Goal: Task Accomplishment & Management: Manage account settings

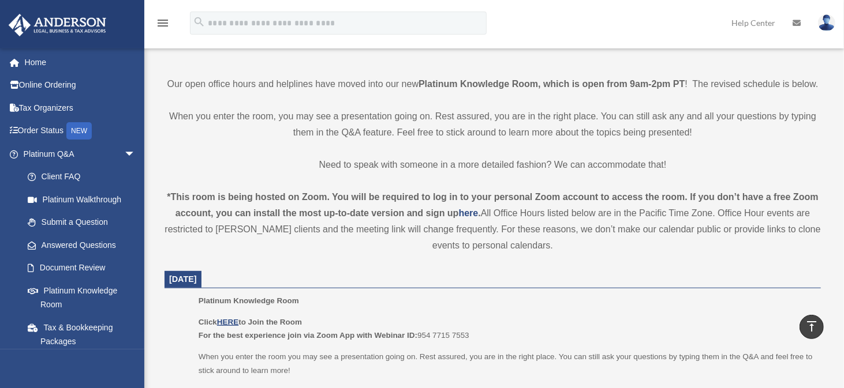
scroll to position [173, 0]
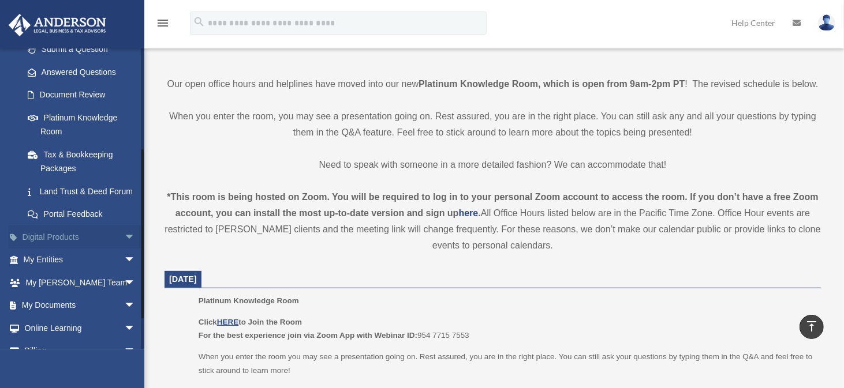
click at [124, 248] on span "arrow_drop_down" at bounding box center [135, 238] width 23 height 24
click at [124, 248] on span "arrow_drop_up" at bounding box center [135, 238] width 23 height 24
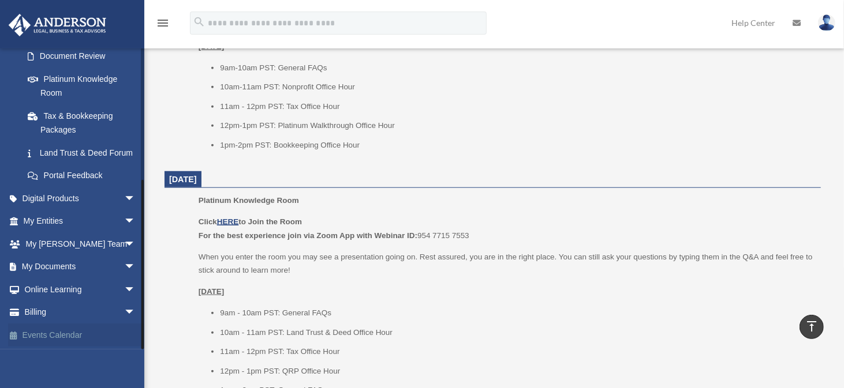
scroll to position [613, 0]
click at [124, 311] on span "arrow_drop_down" at bounding box center [135, 313] width 23 height 24
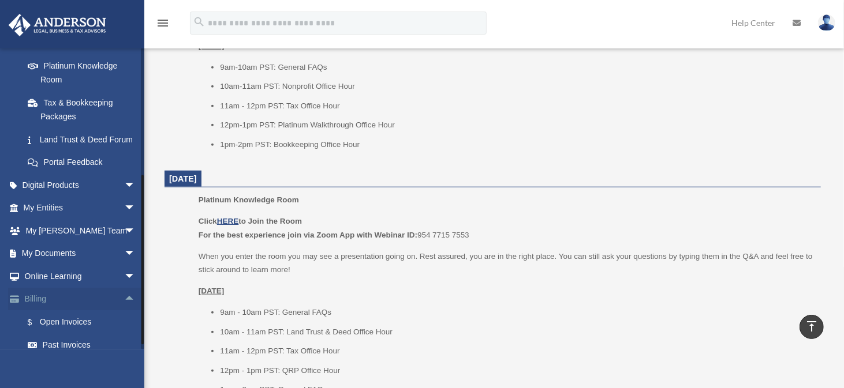
scroll to position [294, 0]
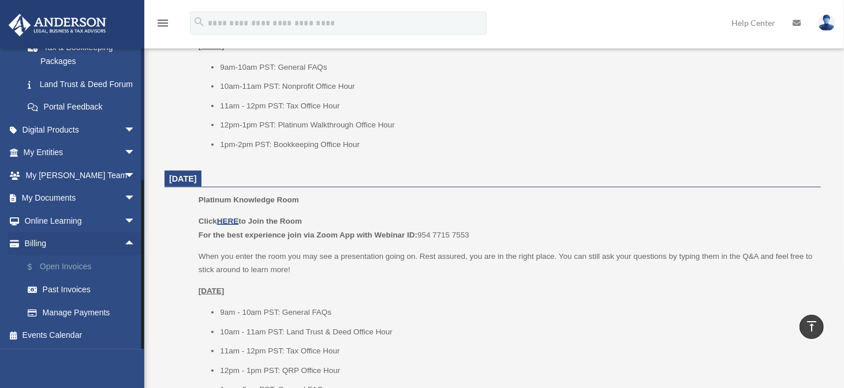
click at [81, 268] on link "$ Open Invoices" at bounding box center [84, 267] width 137 height 24
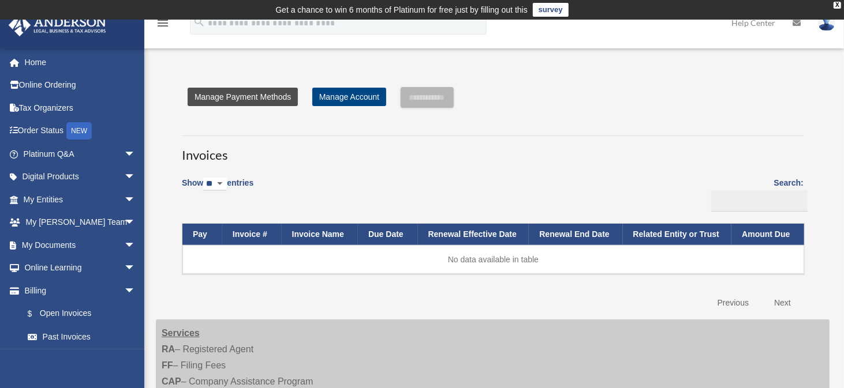
click at [281, 95] on link "Manage Payment Methods" at bounding box center [243, 97] width 110 height 18
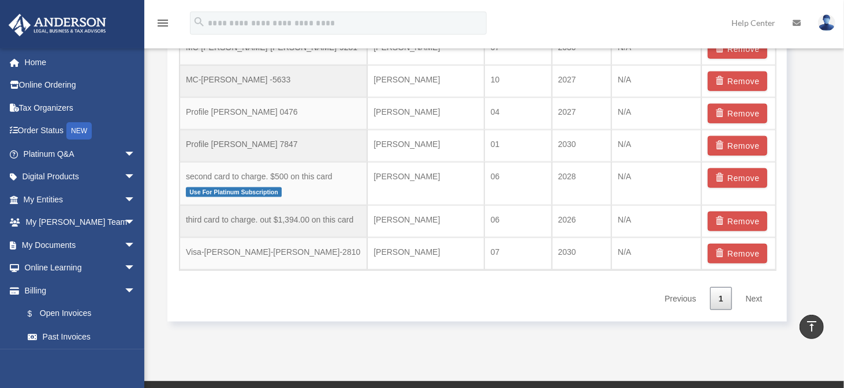
scroll to position [866, 0]
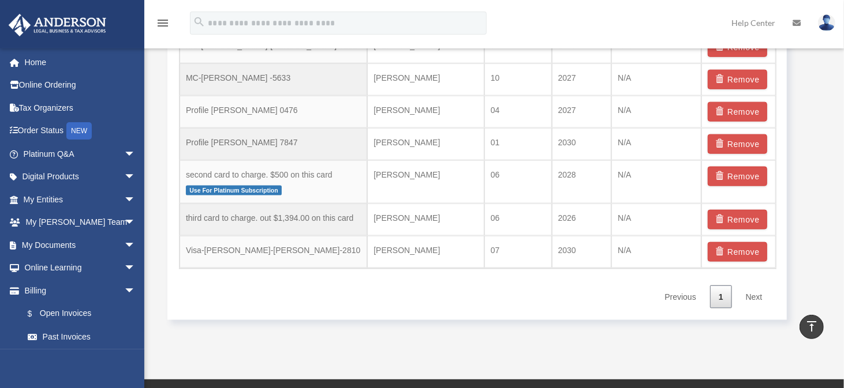
click at [750, 291] on link "Next" at bounding box center [754, 298] width 34 height 24
click at [757, 290] on link "Next" at bounding box center [754, 298] width 34 height 24
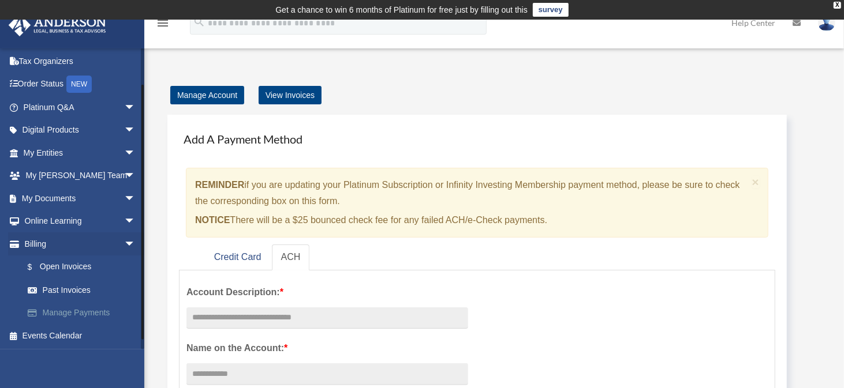
scroll to position [0, 0]
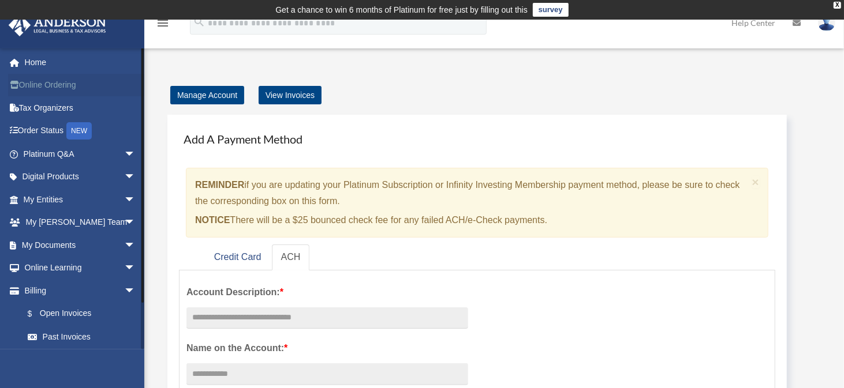
click at [69, 84] on link "Online Ordering" at bounding box center [80, 85] width 145 height 23
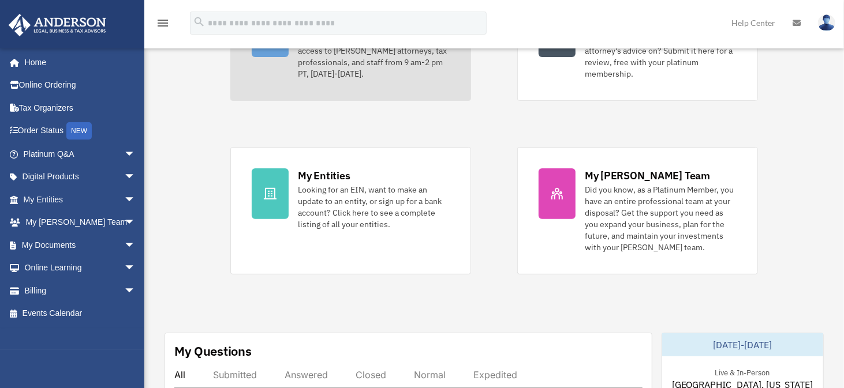
scroll to position [346, 0]
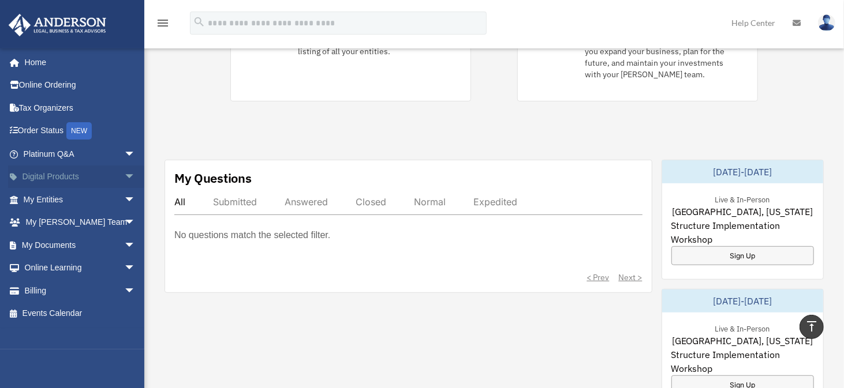
click at [124, 179] on span "arrow_drop_down" at bounding box center [135, 178] width 23 height 24
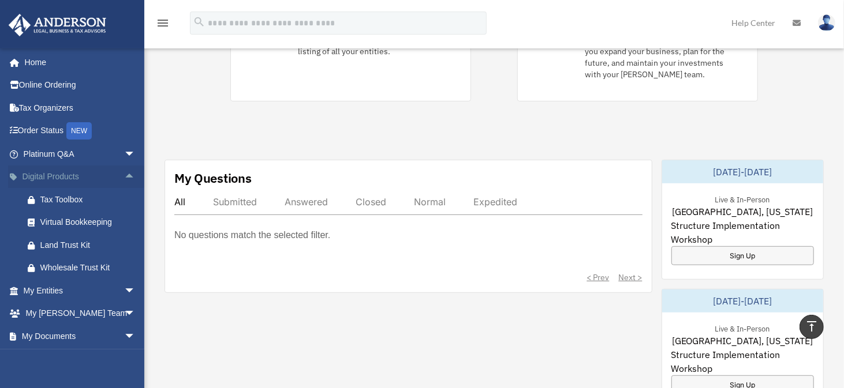
click at [124, 178] on span "arrow_drop_up" at bounding box center [135, 178] width 23 height 24
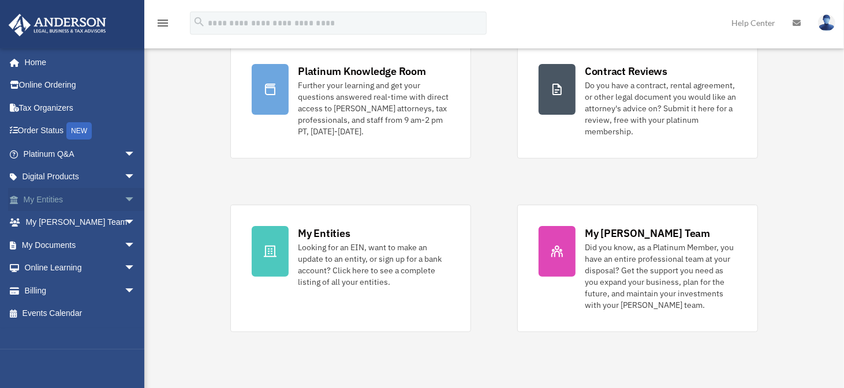
scroll to position [0, 0]
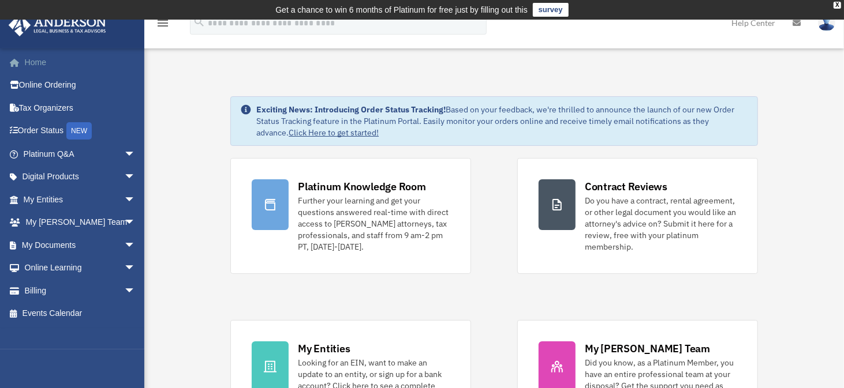
click at [34, 65] on link "Home" at bounding box center [80, 62] width 145 height 23
click at [32, 107] on link "Tax Organizers" at bounding box center [80, 107] width 145 height 23
click at [32, 61] on link "Home" at bounding box center [80, 62] width 145 height 23
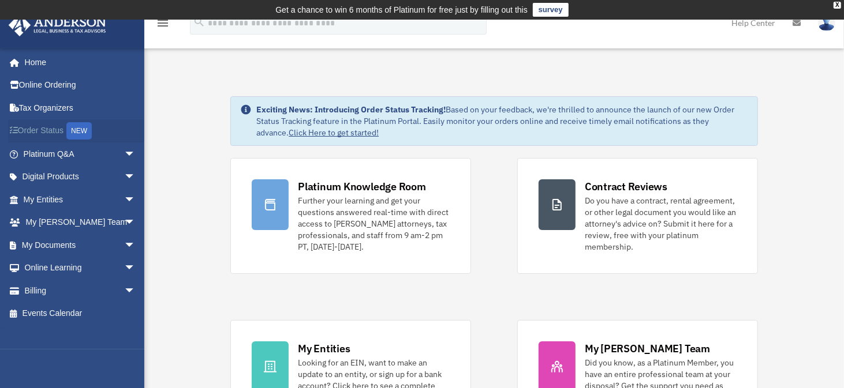
click at [58, 136] on link "Order Status NEW" at bounding box center [80, 131] width 145 height 24
click at [127, 286] on span "arrow_drop_down" at bounding box center [135, 291] width 23 height 24
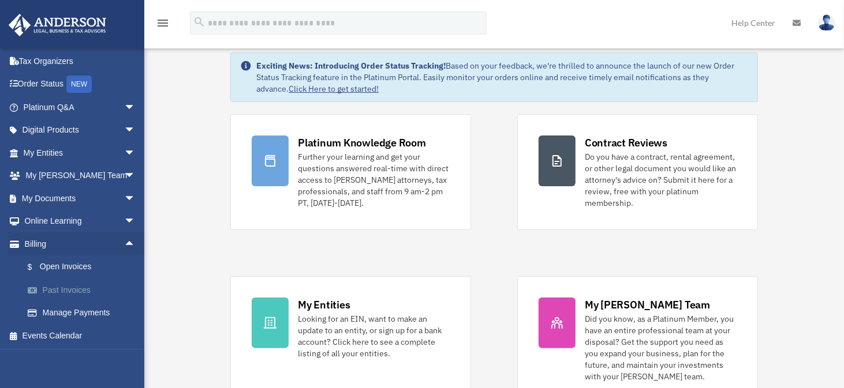
scroll to position [58, 0]
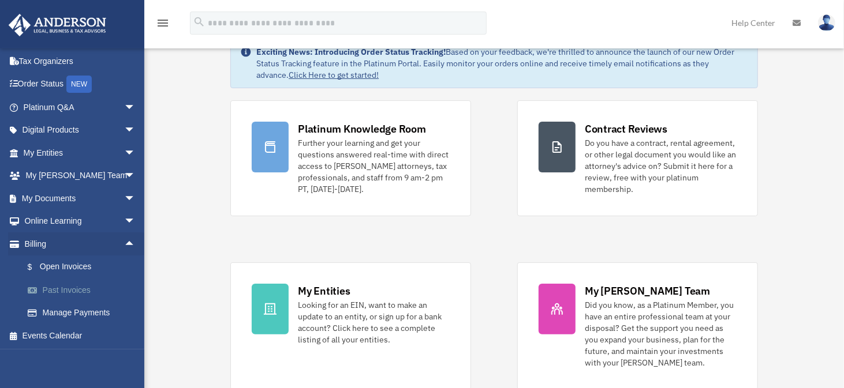
click at [83, 291] on link "Past Invoices" at bounding box center [84, 290] width 137 height 23
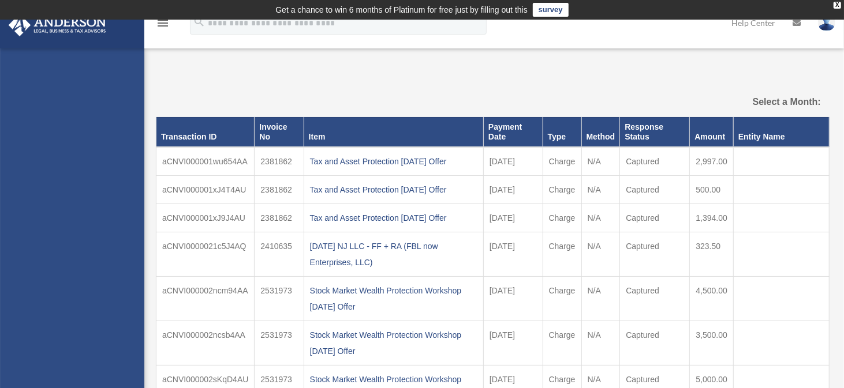
select select
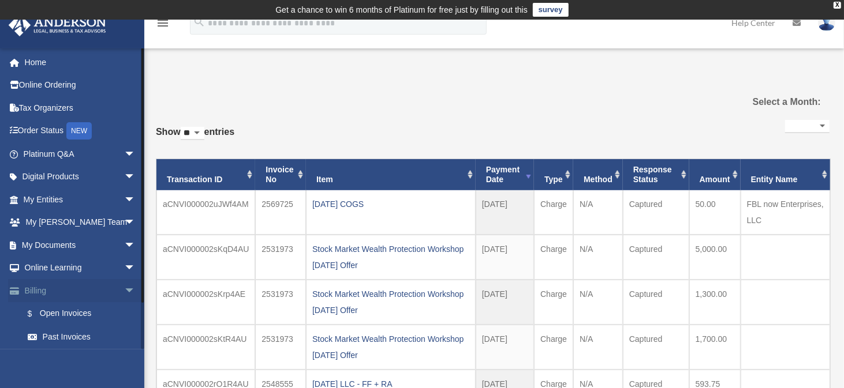
click at [124, 287] on span "arrow_drop_down" at bounding box center [135, 291] width 23 height 24
click at [42, 290] on link "Billing arrow_drop_up" at bounding box center [80, 290] width 145 height 23
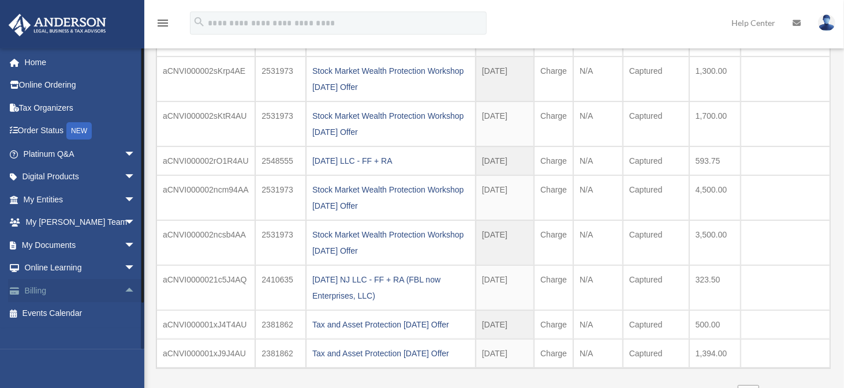
scroll to position [231, 0]
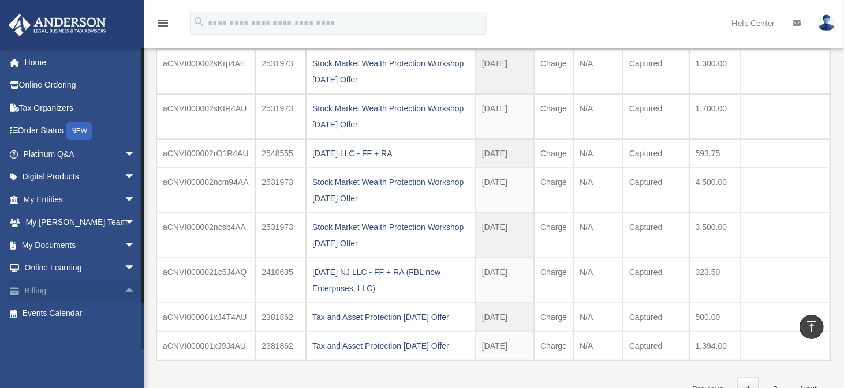
click at [24, 286] on link "Billing arrow_drop_up" at bounding box center [80, 290] width 145 height 23
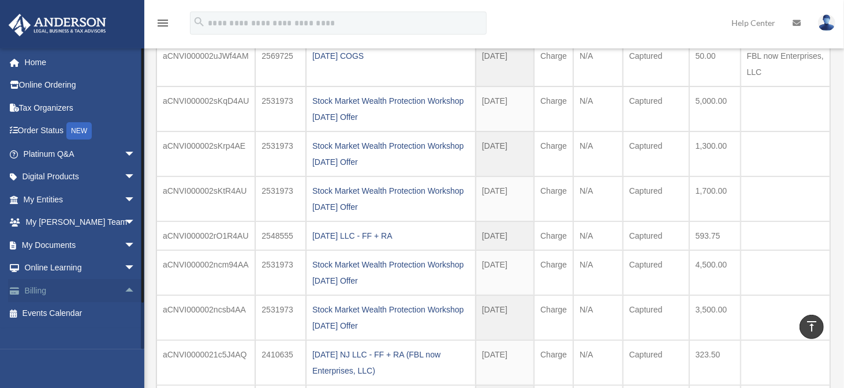
scroll to position [58, 0]
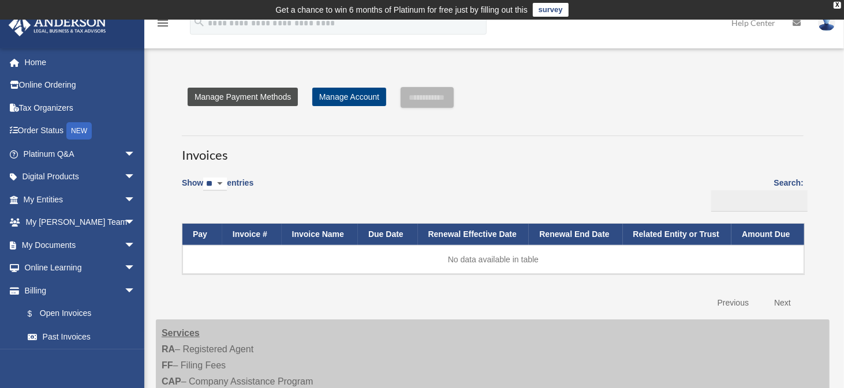
click at [274, 100] on link "Manage Payment Methods" at bounding box center [243, 97] width 110 height 18
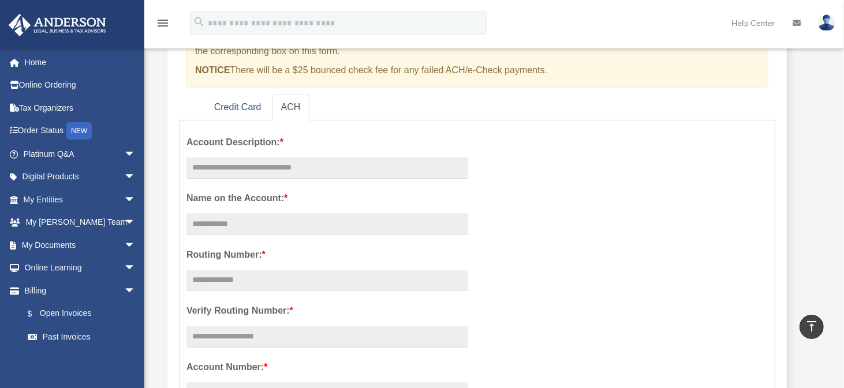
scroll to position [115, 0]
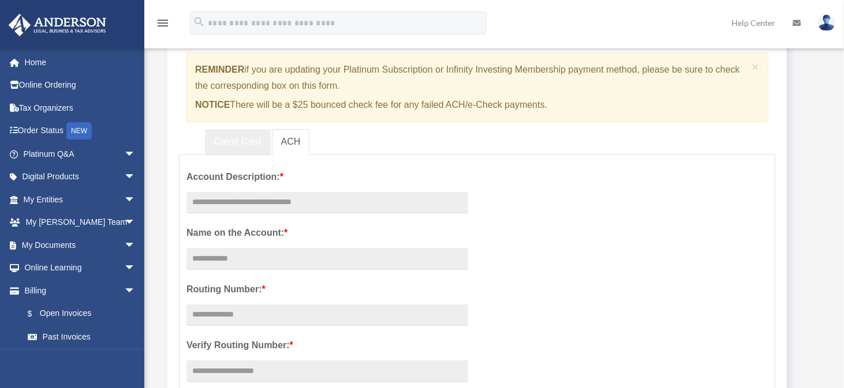
click at [235, 143] on link "Credit Card" at bounding box center [238, 142] width 66 height 26
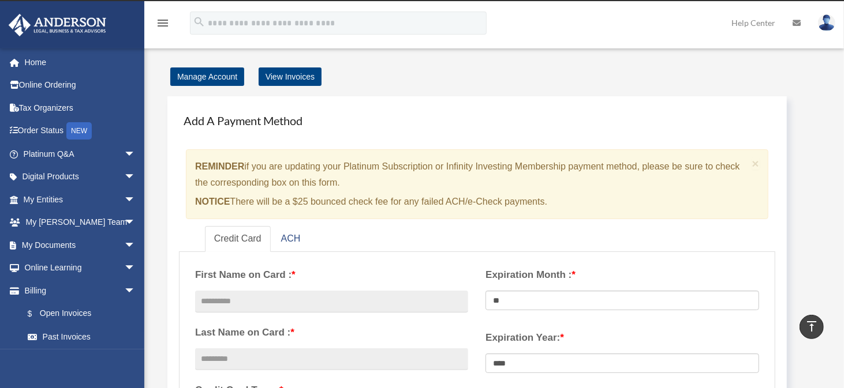
scroll to position [0, 0]
